Goal: Task Accomplishment & Management: Manage account settings

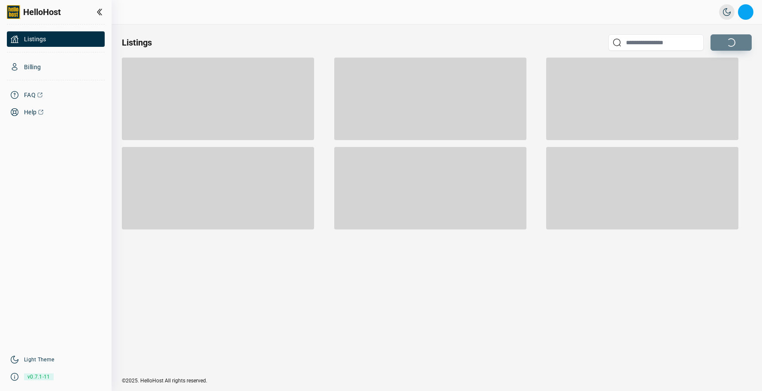
click at [743, 11] on button "Open profile menu" at bounding box center [745, 11] width 15 height 15
click at [693, 63] on li "Sign out" at bounding box center [701, 65] width 89 height 15
click at [745, 15] on button "Open profile menu" at bounding box center [745, 11] width 15 height 15
click at [681, 63] on li "Sign out" at bounding box center [701, 65] width 89 height 15
click at [403, 33] on div "Listings" at bounding box center [437, 200] width 651 height 353
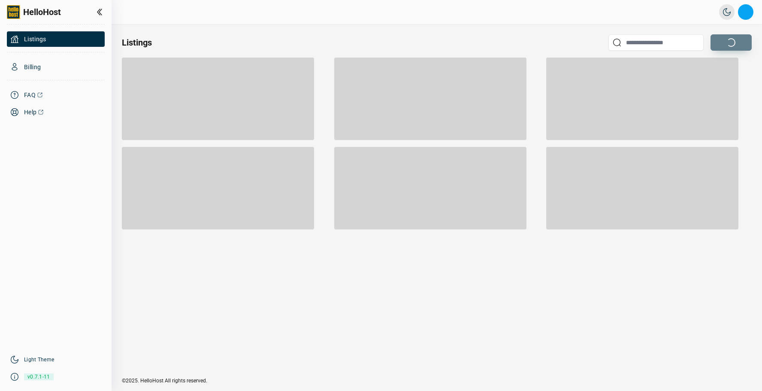
click at [744, 10] on button "Open profile menu" at bounding box center [745, 11] width 15 height 15
click at [684, 66] on li "Sign out" at bounding box center [701, 65] width 89 height 15
click at [743, 17] on button "Open profile menu" at bounding box center [745, 11] width 15 height 15
click at [750, 11] on button "Open profile menu" at bounding box center [745, 11] width 15 height 15
click at [681, 70] on li "Sign out" at bounding box center [701, 65] width 89 height 15
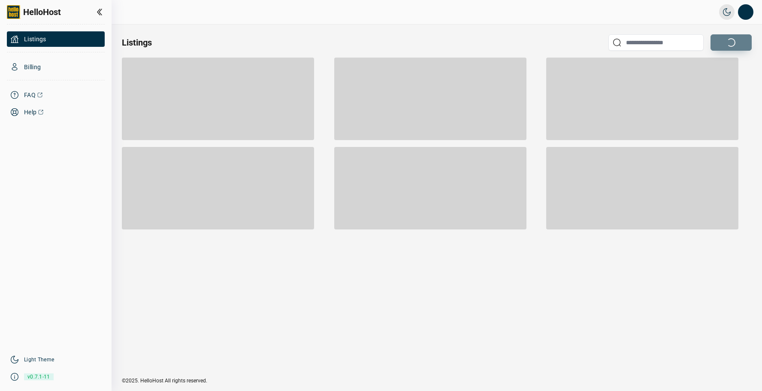
drag, startPoint x: 743, startPoint y: 17, endPoint x: 733, endPoint y: 21, distance: 11.3
click at [744, 17] on button "Open profile menu" at bounding box center [745, 11] width 15 height 15
click at [686, 66] on li "Sign out" at bounding box center [701, 65] width 89 height 15
click at [748, 12] on button "Open profile menu" at bounding box center [745, 11] width 15 height 15
drag, startPoint x: 524, startPoint y: 30, endPoint x: 535, endPoint y: 28, distance: 10.9
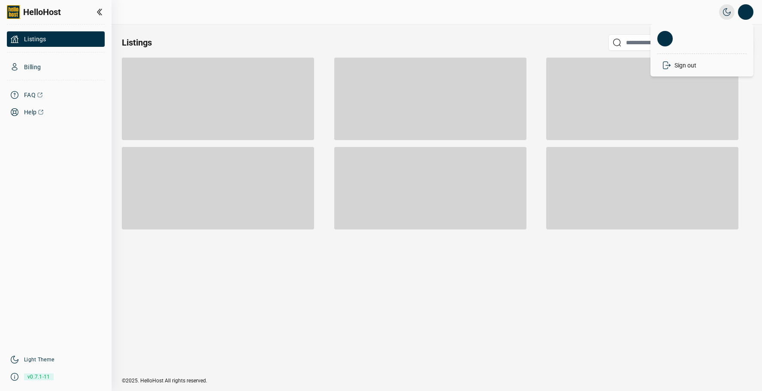
click at [524, 30] on div "Listings" at bounding box center [437, 200] width 651 height 353
click at [747, 15] on button "Open profile menu" at bounding box center [745, 11] width 15 height 15
click at [683, 37] on div at bounding box center [702, 38] width 96 height 22
click at [742, 12] on button "Open profile menu" at bounding box center [745, 11] width 15 height 15
click at [692, 65] on li "Sign out" at bounding box center [701, 65] width 89 height 15
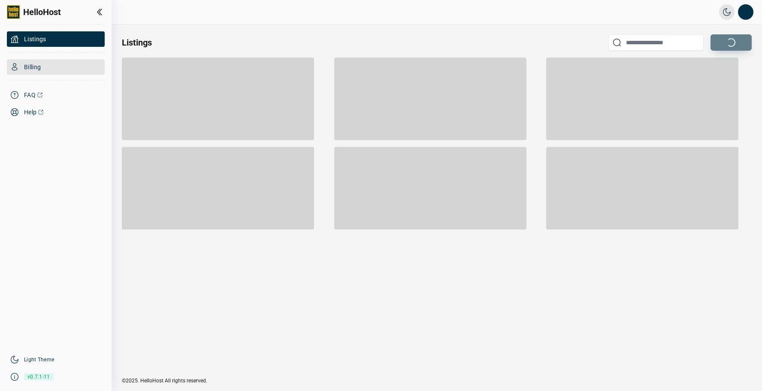
click at [38, 67] on span "Billing" at bounding box center [32, 67] width 17 height 9
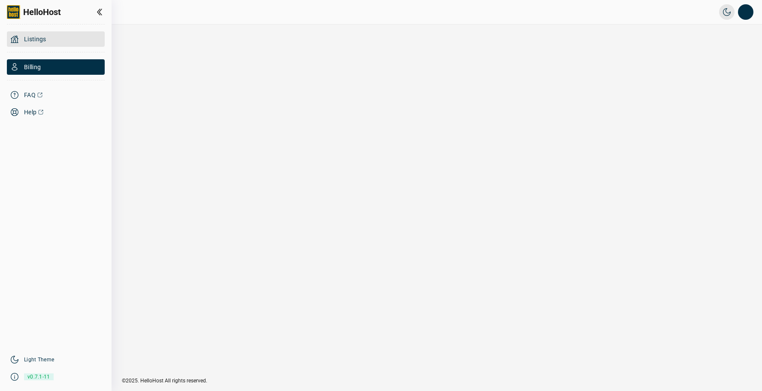
click at [30, 39] on span "Listings" at bounding box center [35, 39] width 22 height 9
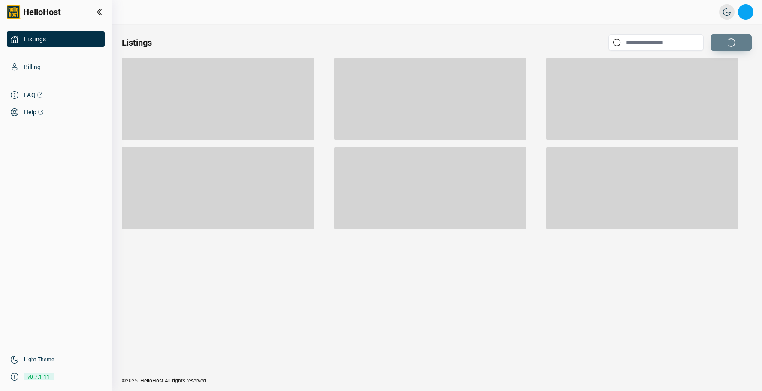
click at [750, 13] on button "Open profile menu" at bounding box center [745, 11] width 15 height 15
drag, startPoint x: 701, startPoint y: 41, endPoint x: 690, endPoint y: 38, distance: 11.6
click at [699, 41] on div at bounding box center [702, 38] width 96 height 22
click at [612, 267] on div "Listings" at bounding box center [437, 200] width 651 height 353
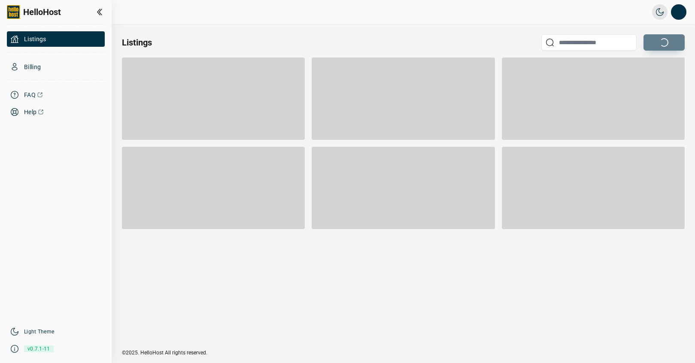
click at [233, 42] on div "Listings" at bounding box center [403, 42] width 563 height 16
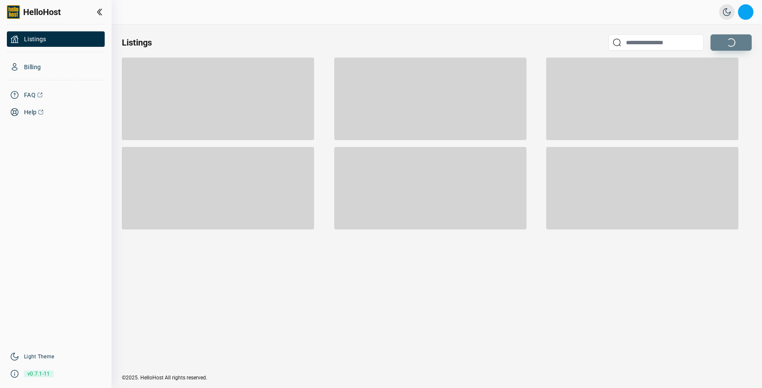
click at [742, 12] on button "Open profile menu" at bounding box center [745, 11] width 15 height 15
click at [680, 35] on div at bounding box center [702, 38] width 96 height 22
click at [295, 26] on div "Listings" at bounding box center [437, 199] width 651 height 350
drag, startPoint x: 728, startPoint y: 8, endPoint x: 733, endPoint y: 10, distance: 5.2
click at [729, 9] on icon "button" at bounding box center [727, 12] width 9 height 9
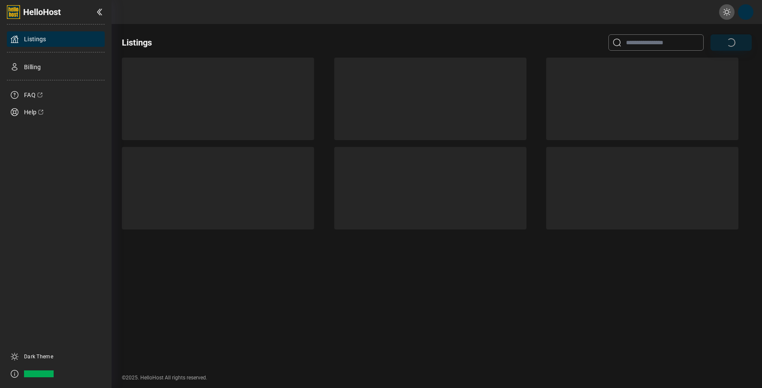
click at [729, 16] on button "Light / Dark Mode" at bounding box center [726, 11] width 15 height 15
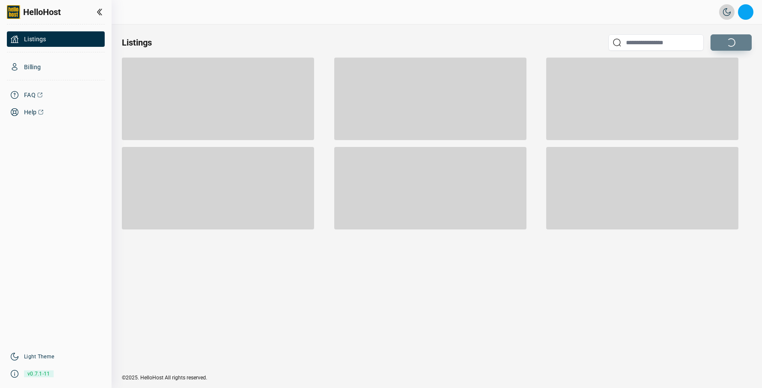
click at [744, 15] on button "Open profile menu" at bounding box center [745, 11] width 15 height 15
click at [682, 62] on li "Sign out" at bounding box center [701, 65] width 89 height 15
click at [459, 307] on div "Listings" at bounding box center [437, 199] width 651 height 350
